Goal: Information Seeking & Learning: Learn about a topic

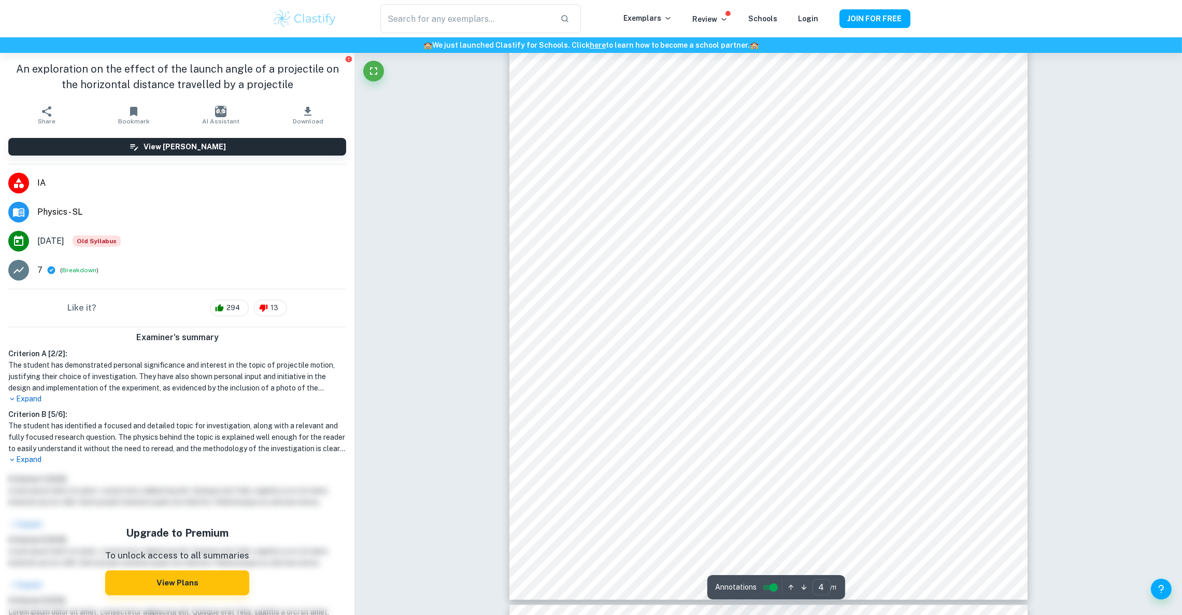
scroll to position [2572, 0]
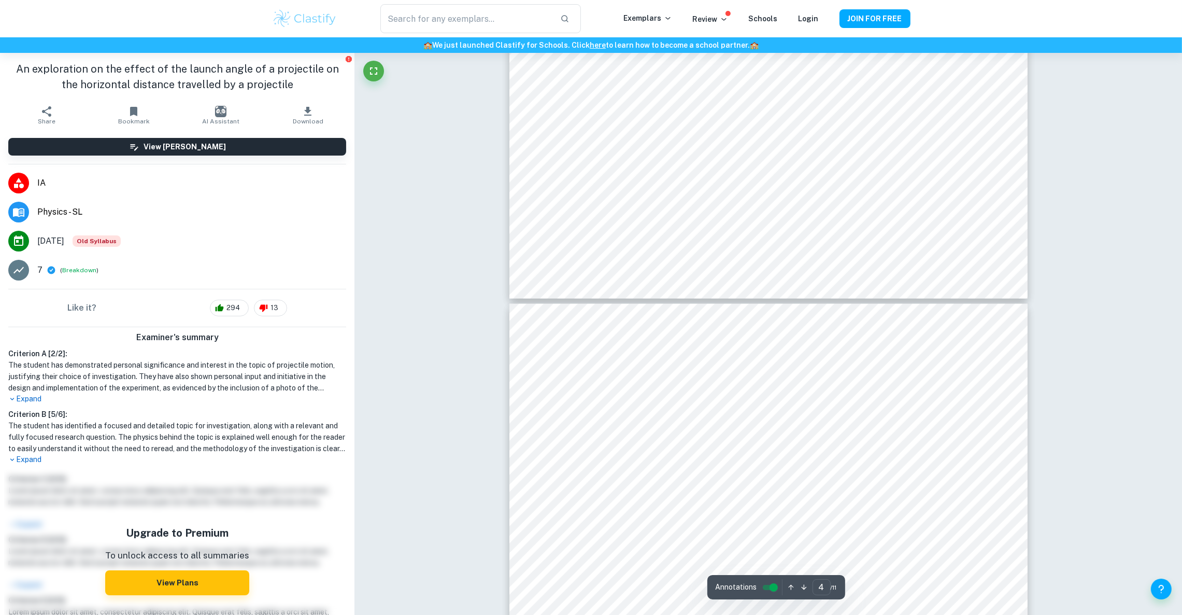
type input "3"
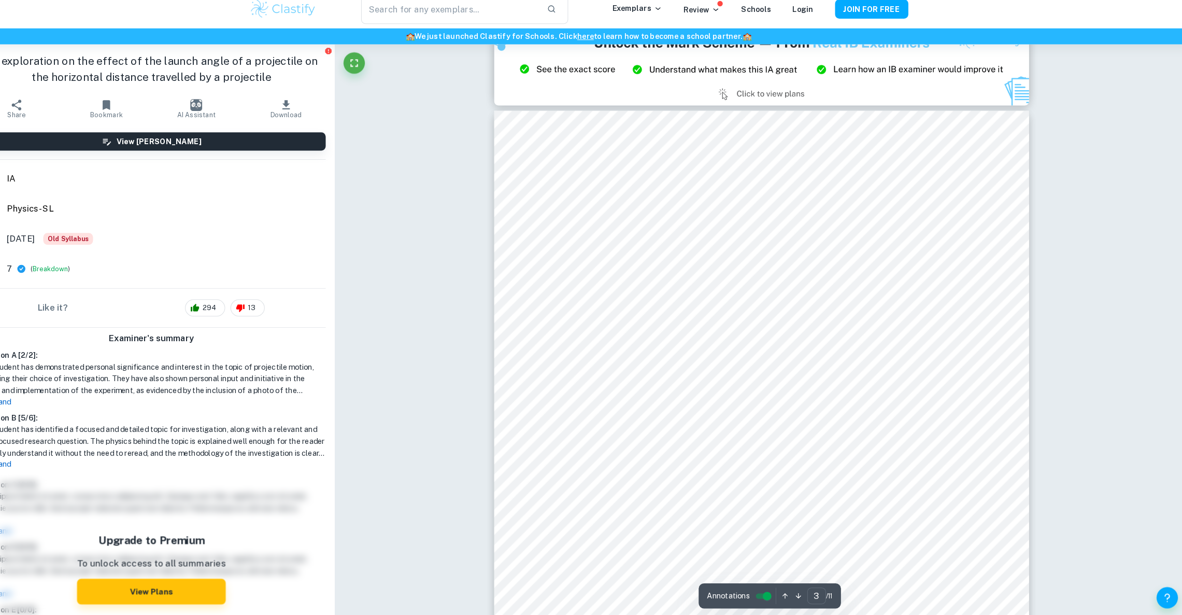
scroll to position [1588, 0]
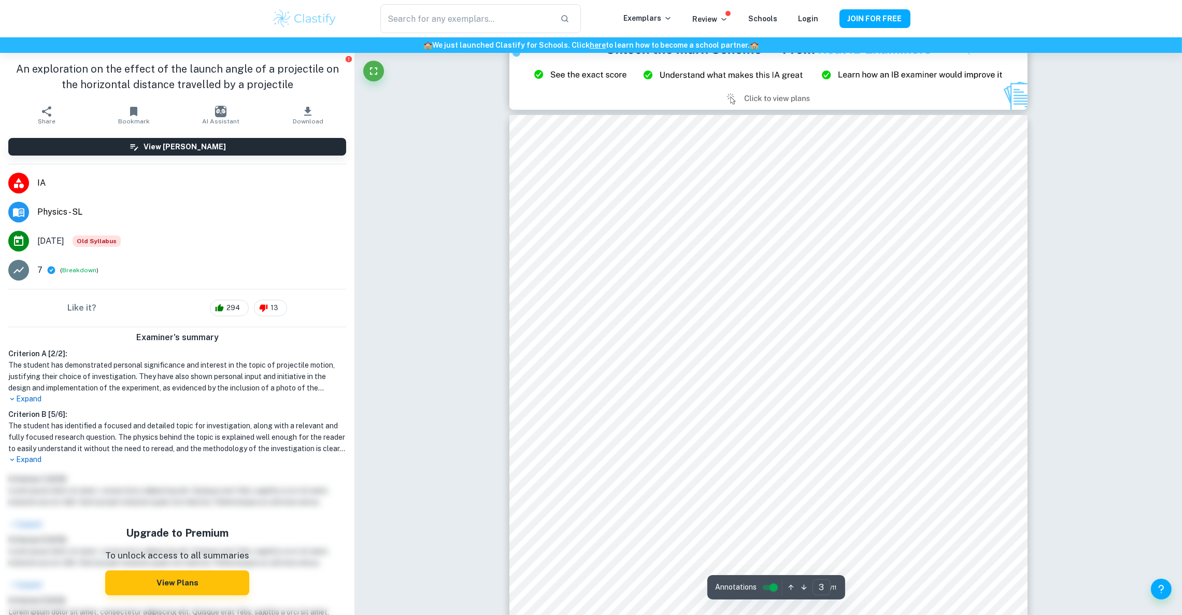
click at [18, 456] on p "Expand" at bounding box center [177, 459] width 338 height 11
